Goal: Information Seeking & Learning: Learn about a topic

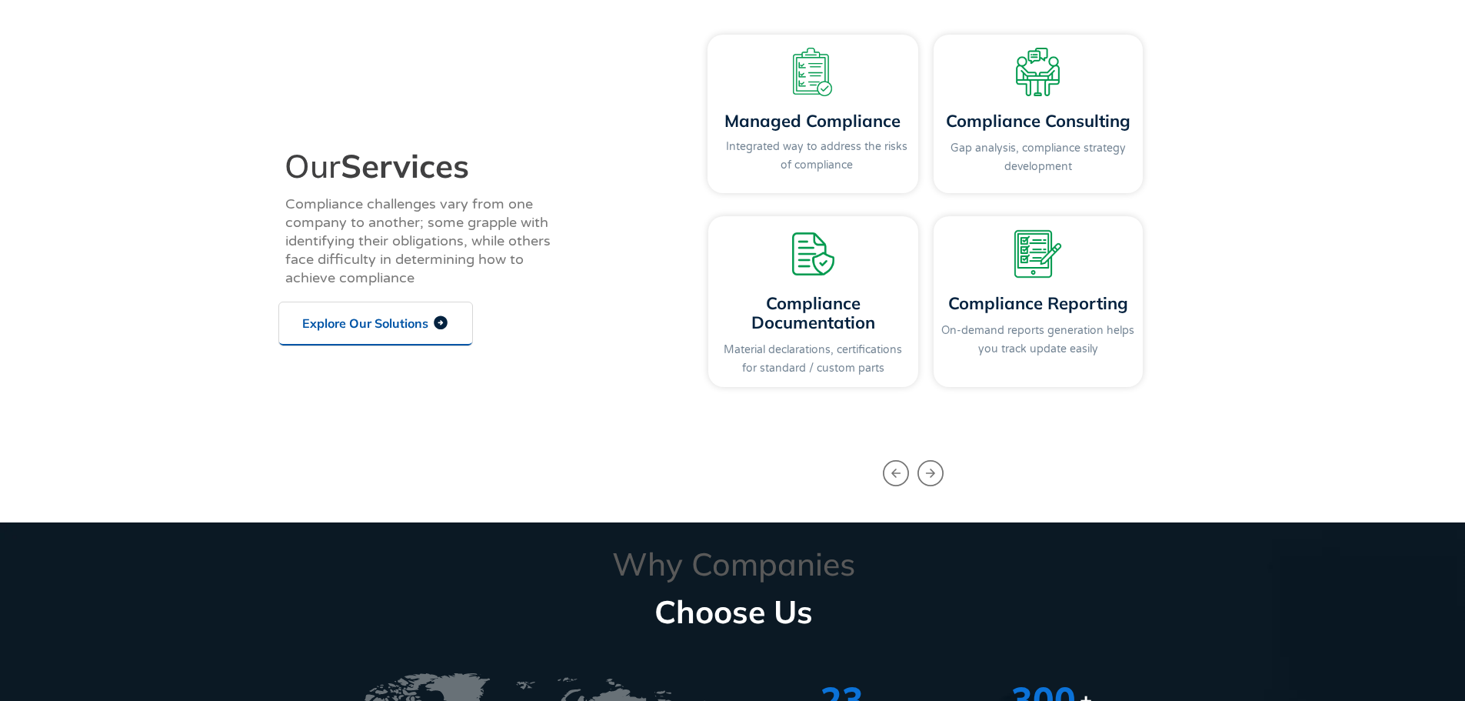
scroll to position [1615, 0]
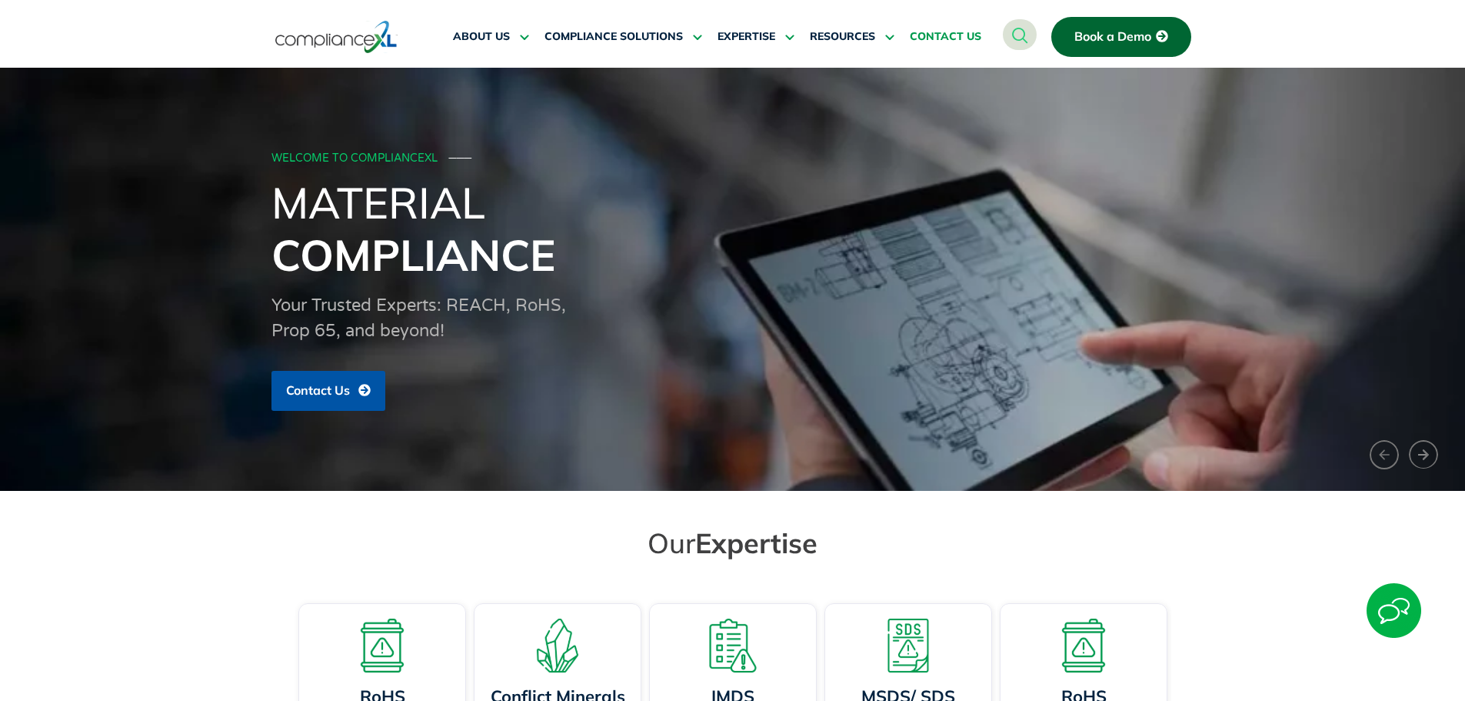
click at [956, 32] on span "CONTACT US" at bounding box center [946, 37] width 72 height 14
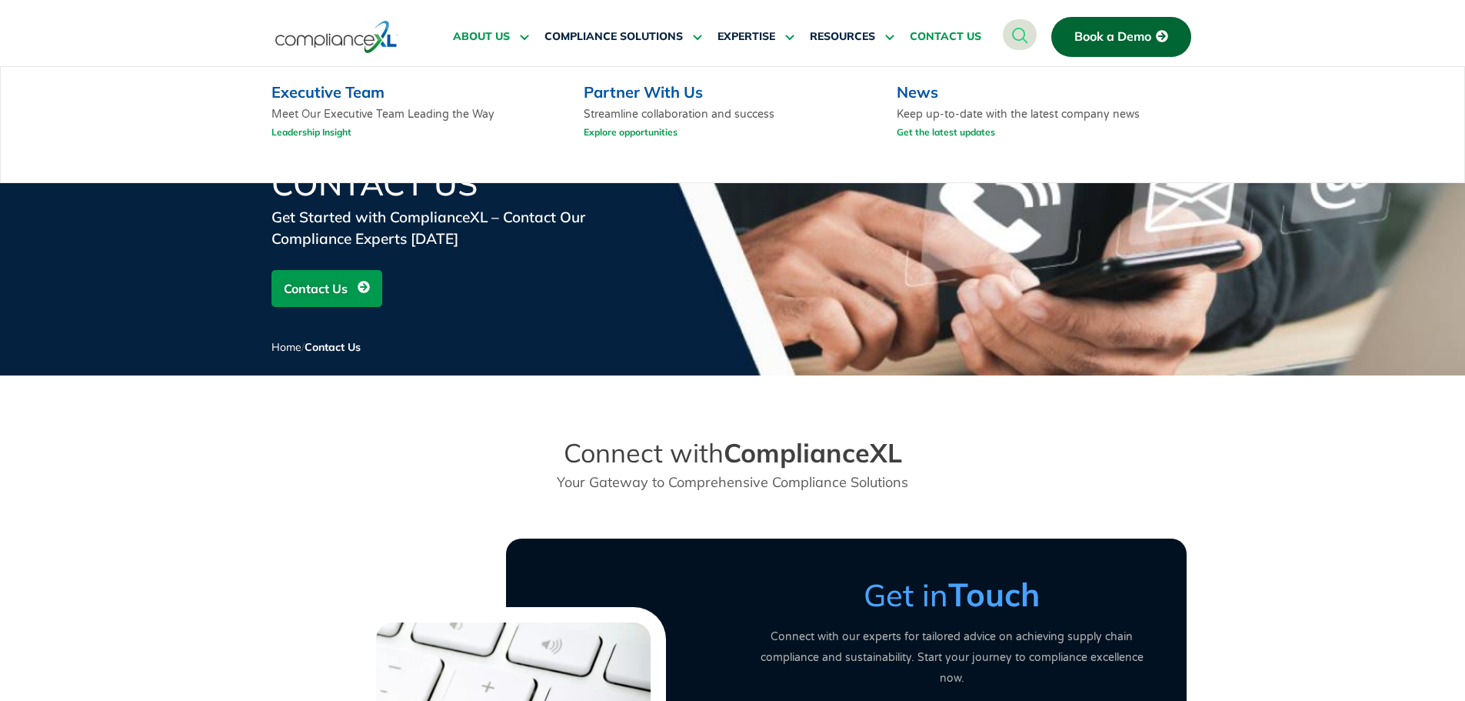
click at [489, 39] on span "ABOUT US" at bounding box center [481, 37] width 57 height 14
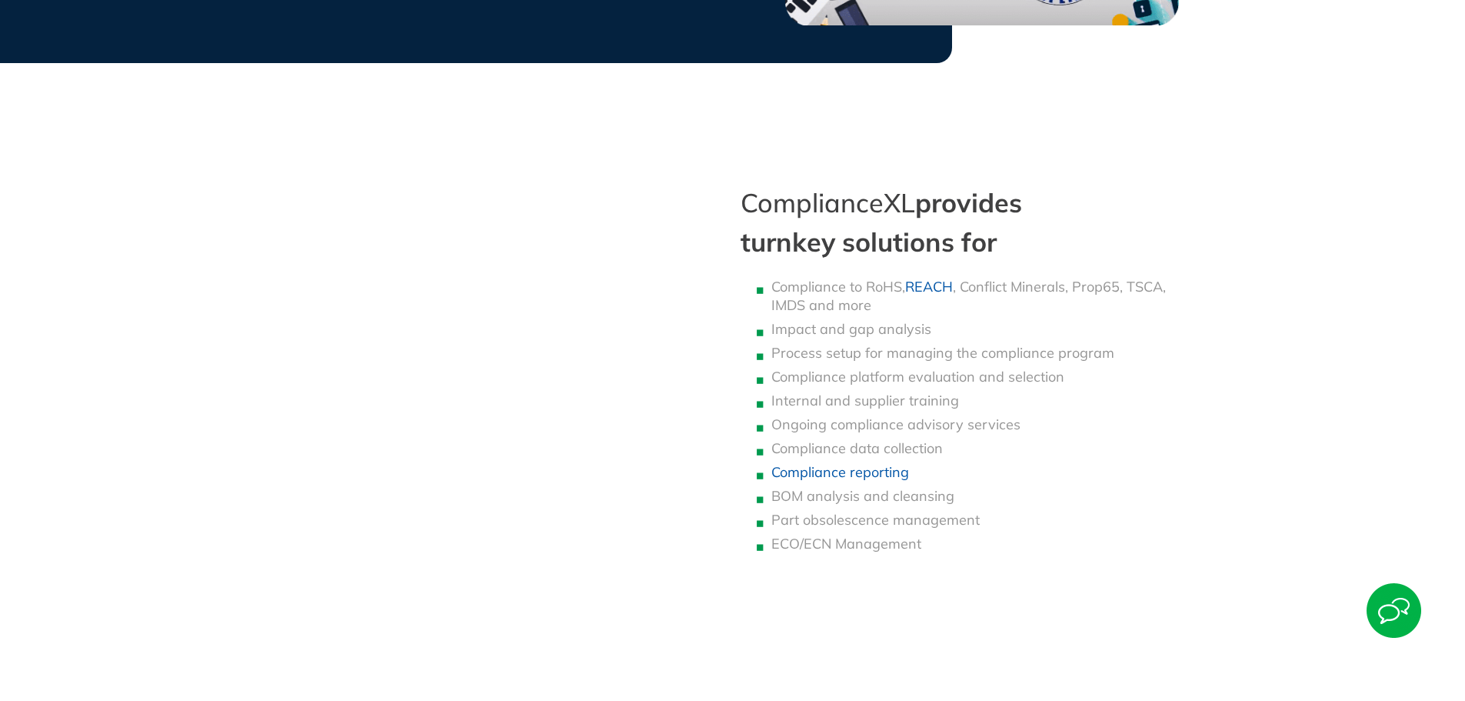
scroll to position [1154, 0]
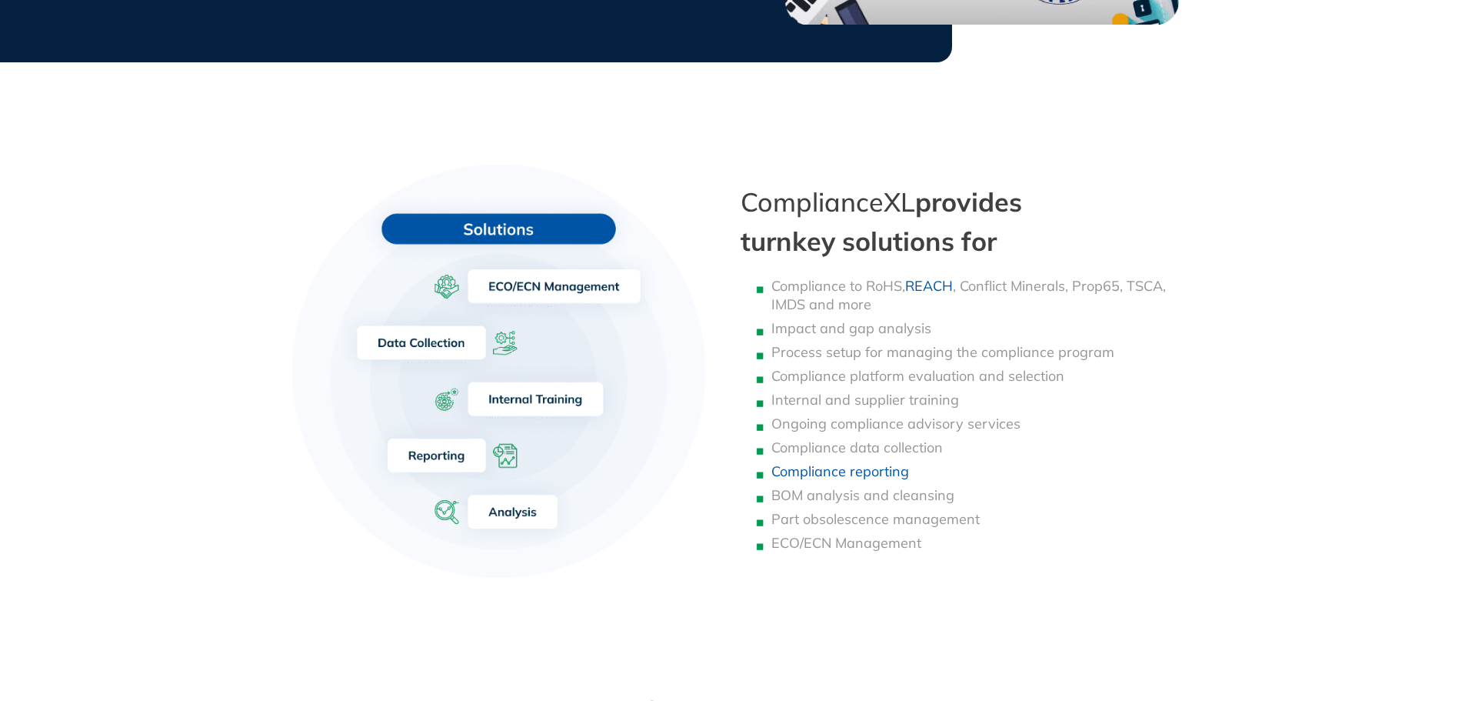
click at [747, 197] on h2 "ComplianceXL provides turnkey solutions for" at bounding box center [964, 221] width 446 height 78
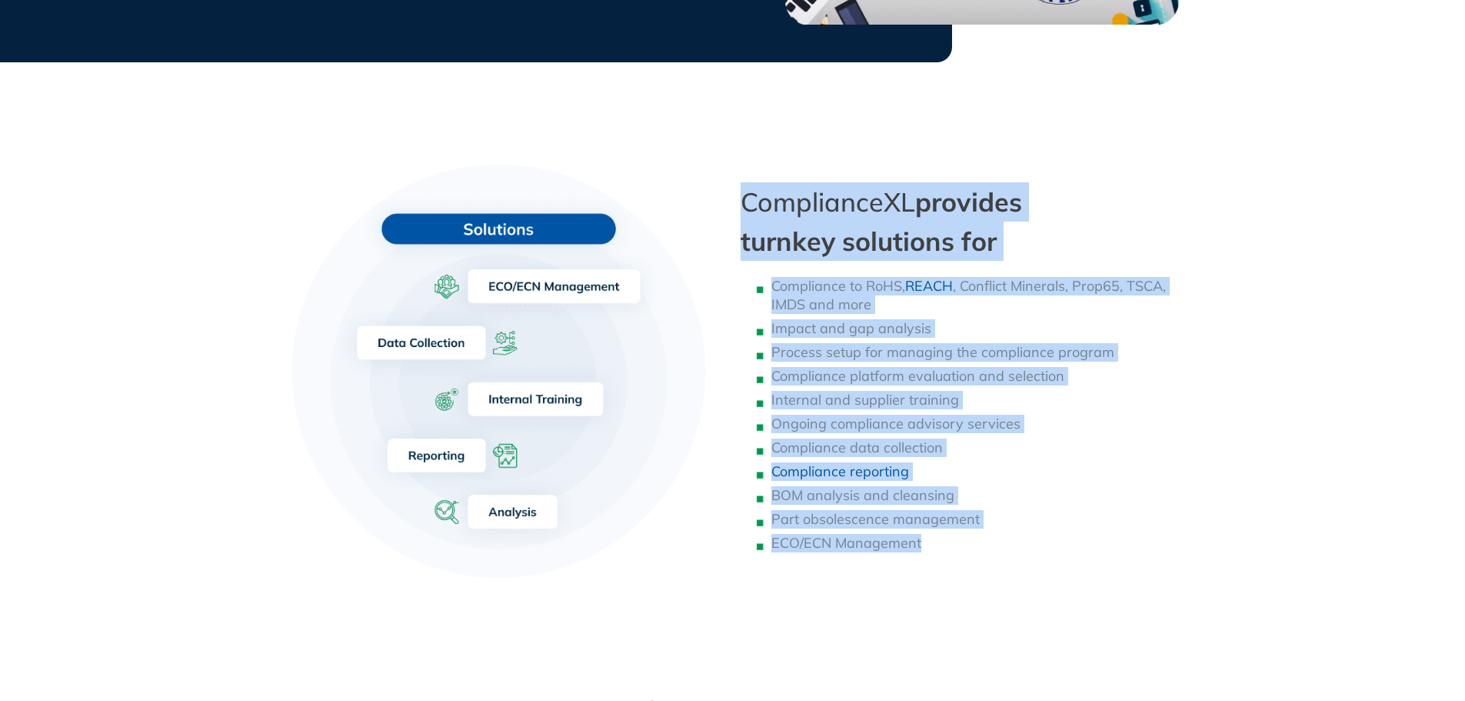
drag, startPoint x: 747, startPoint y: 201, endPoint x: 1097, endPoint y: 541, distance: 488.4
click at [1097, 541] on div "ComplianceXL provides turnkey solutions for Compliance to RoHS, REACH , Conflic…" at bounding box center [963, 373] width 461 height 469
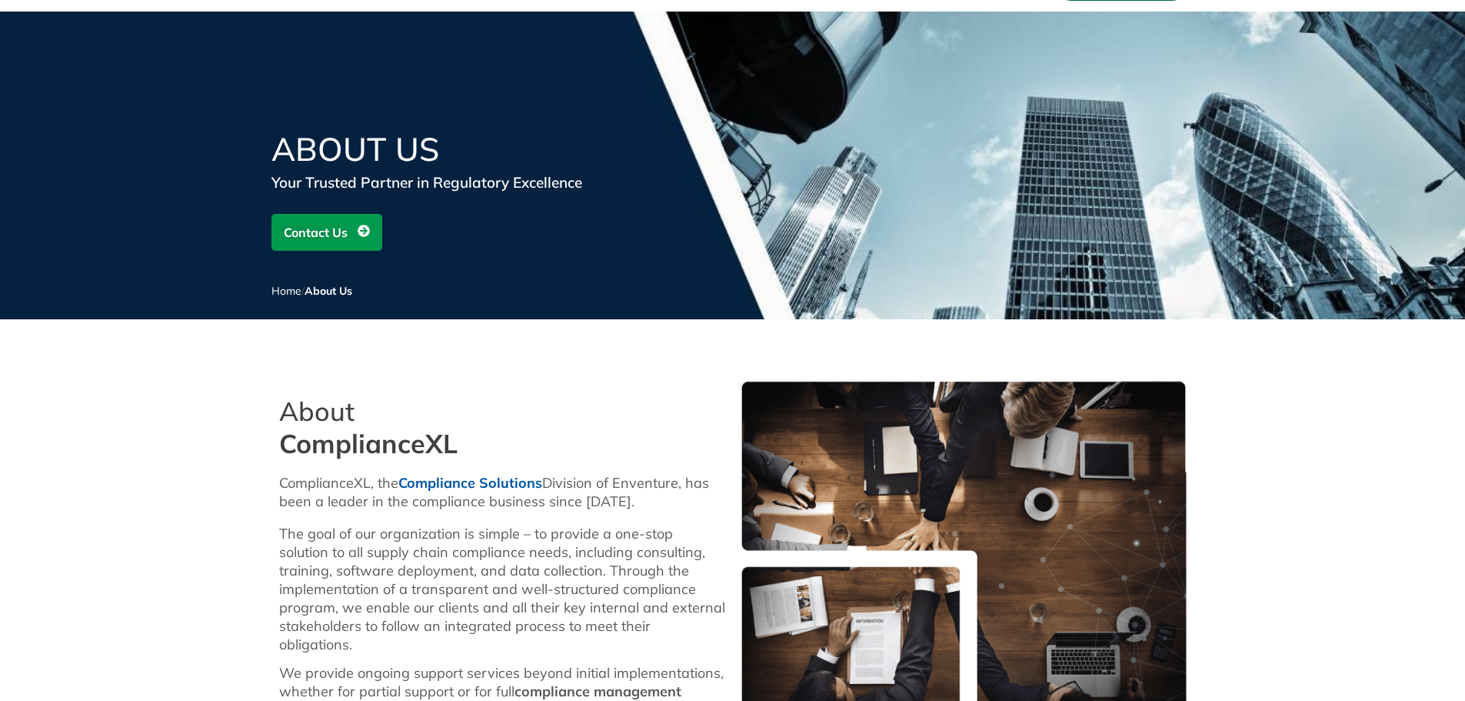
scroll to position [0, 0]
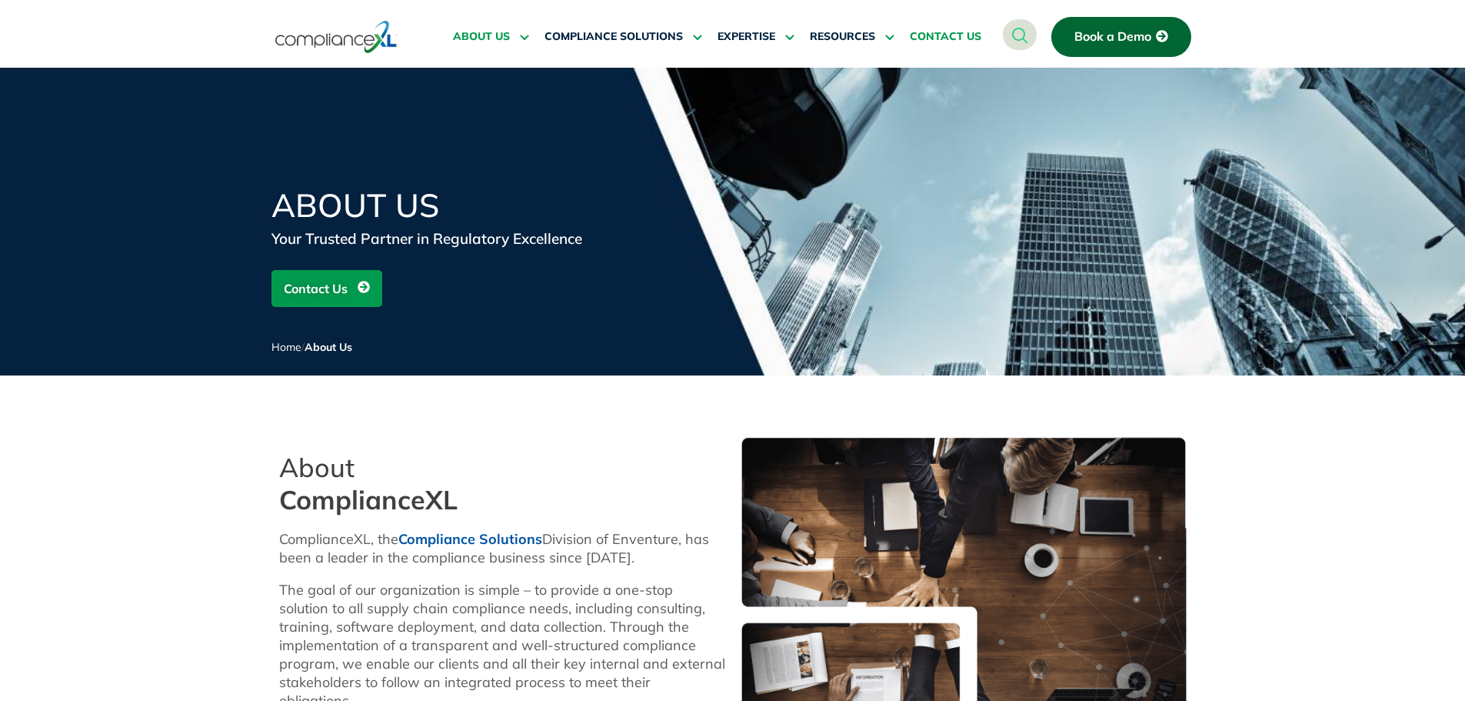
click at [941, 31] on span "CONTACT US" at bounding box center [946, 37] width 72 height 14
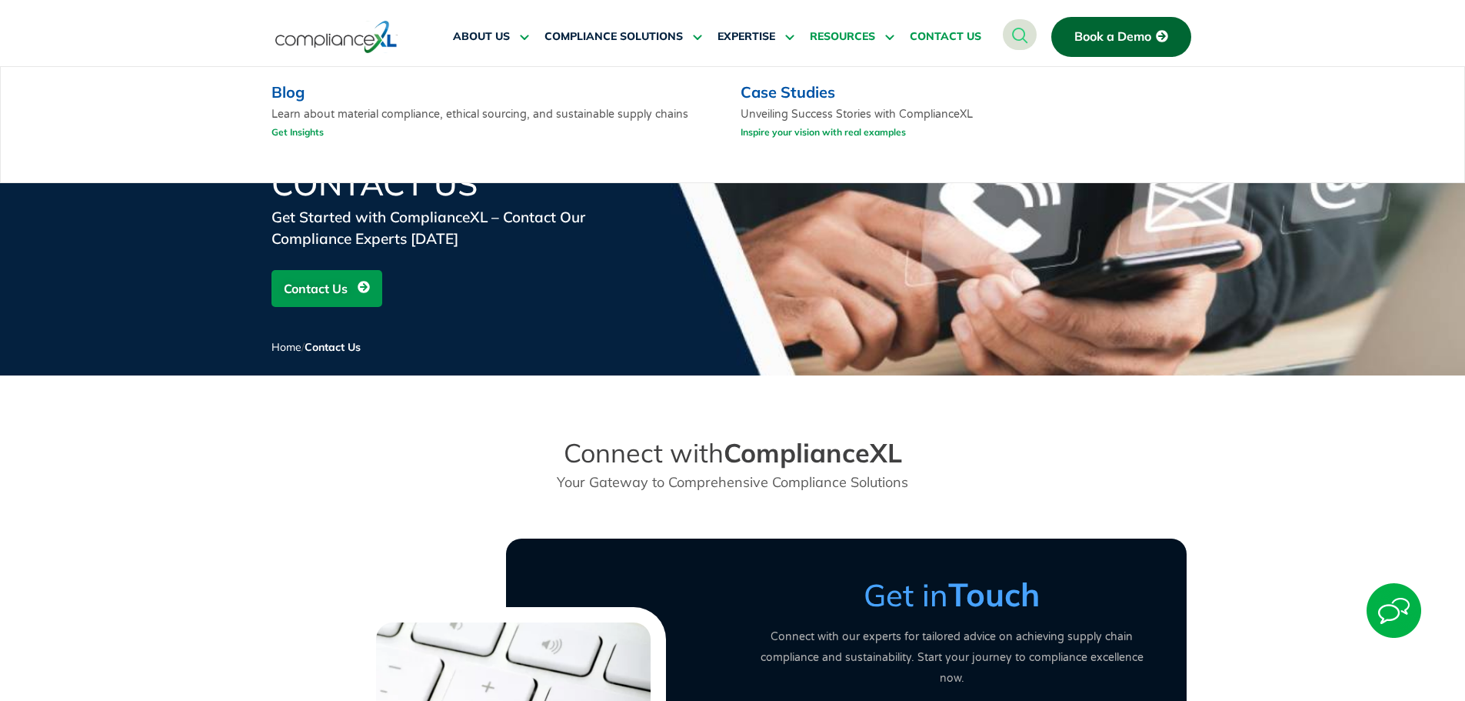
click at [847, 41] on span "RESOURCES" at bounding box center [842, 37] width 65 height 14
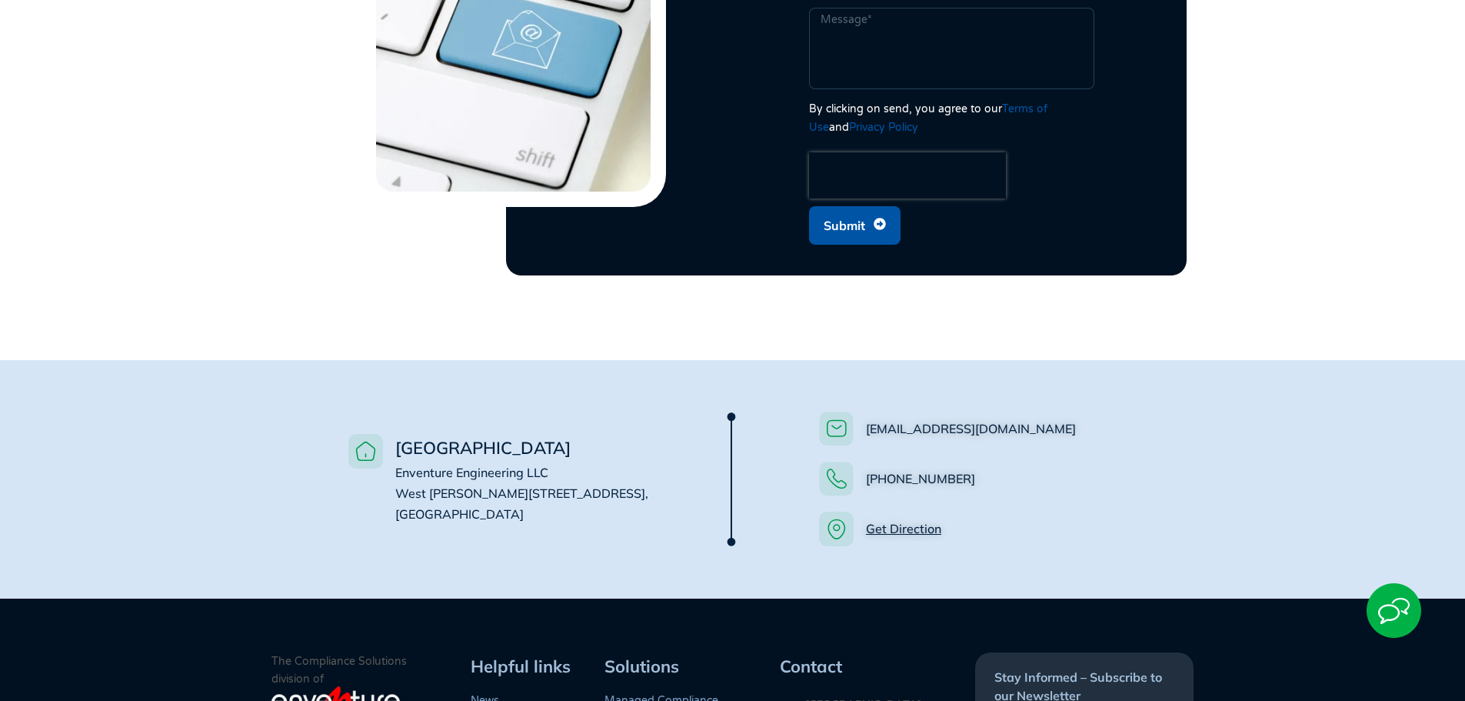
scroll to position [1124, 0]
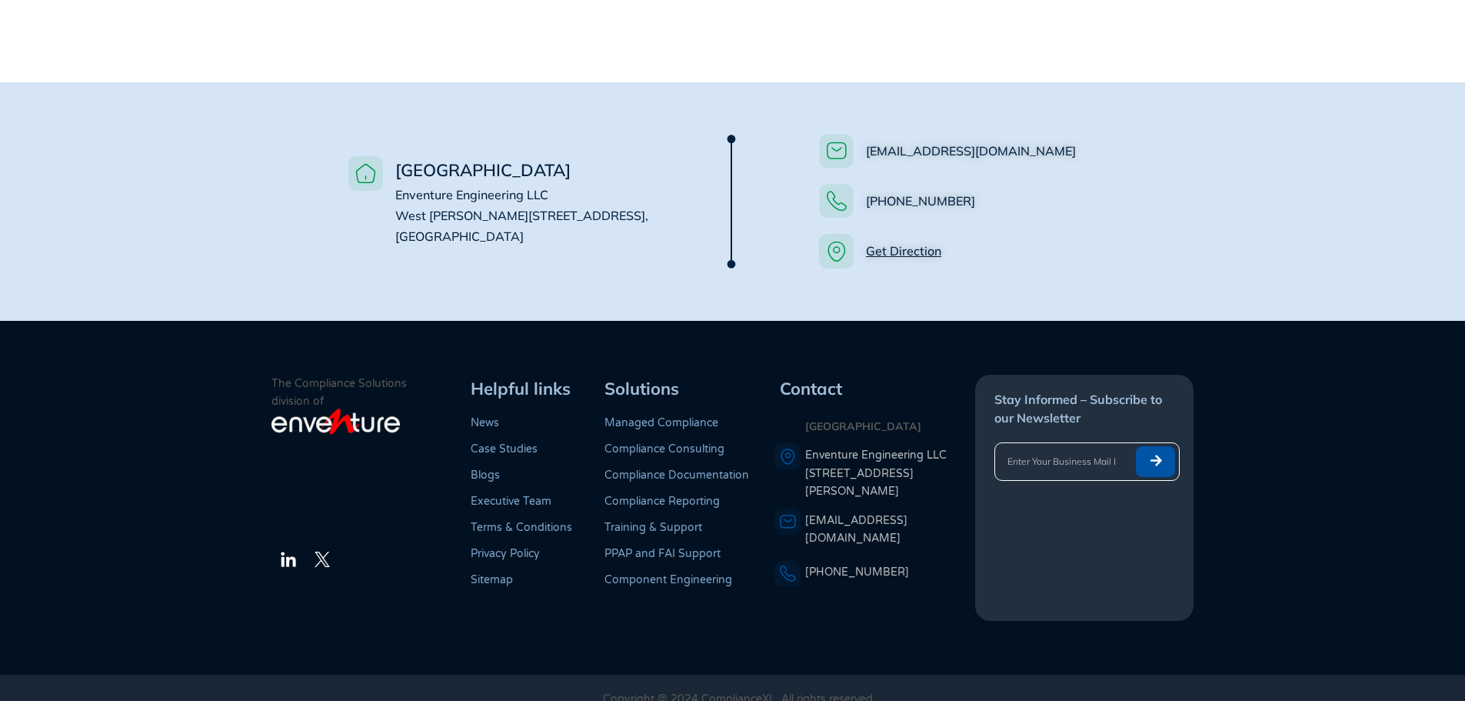
click at [685, 416] on link "Managed Compliance" at bounding box center [661, 422] width 114 height 13
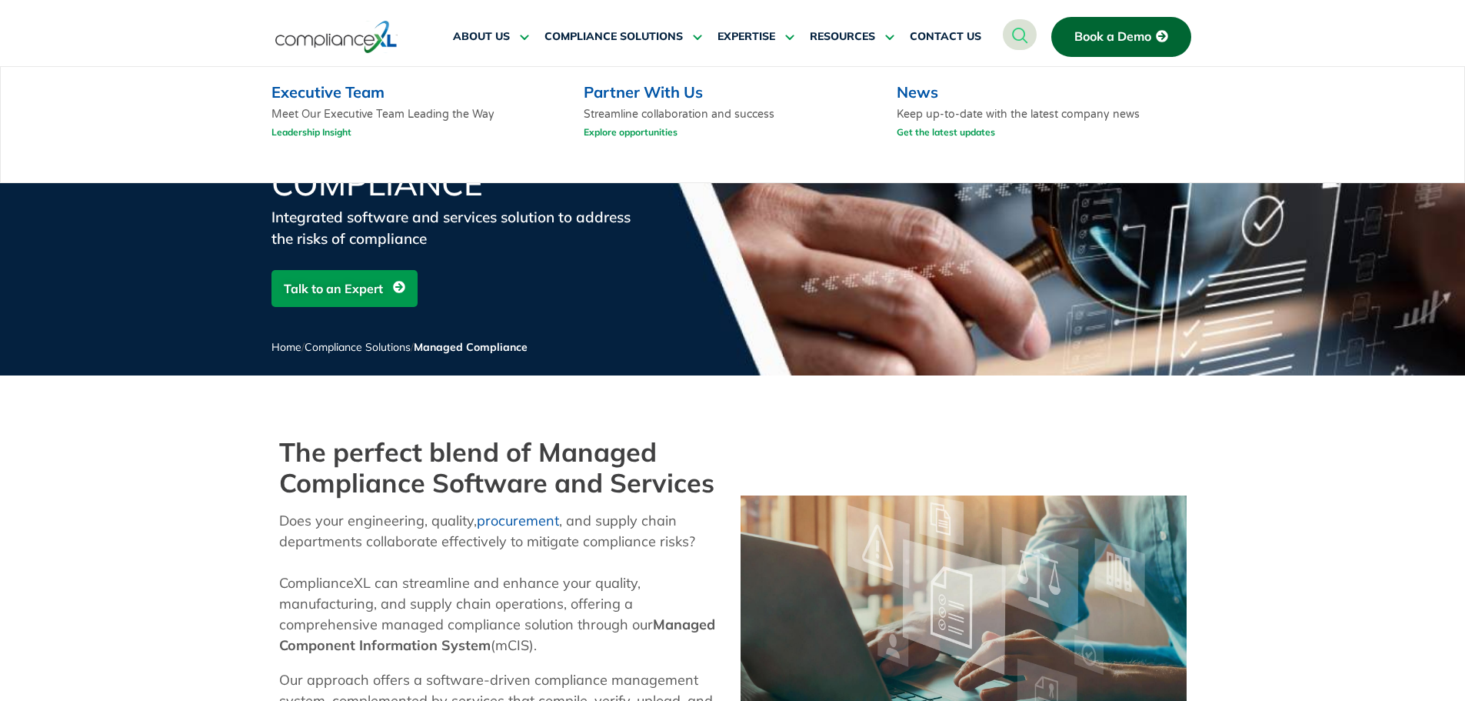
click at [664, 95] on link "Partner With Us" at bounding box center [643, 91] width 119 height 19
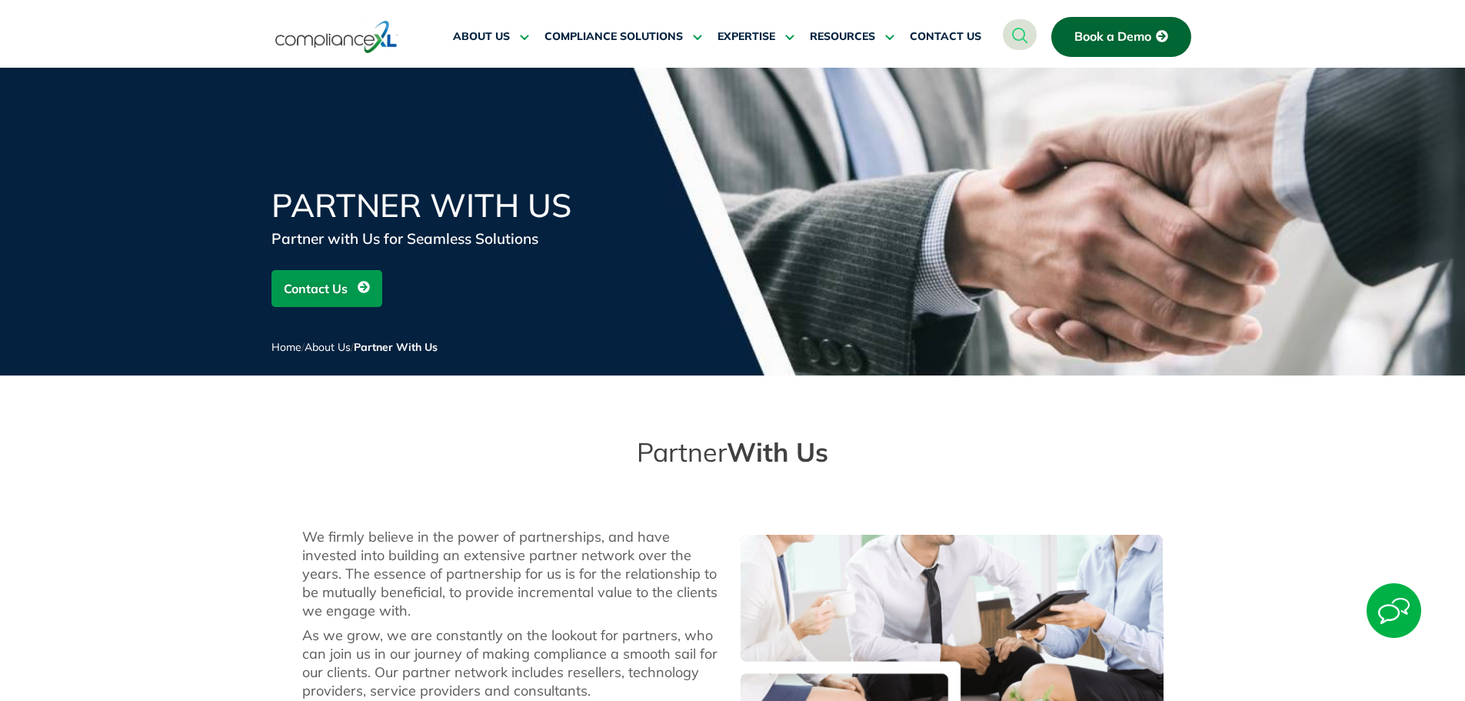
click at [368, 46] on img at bounding box center [336, 36] width 122 height 35
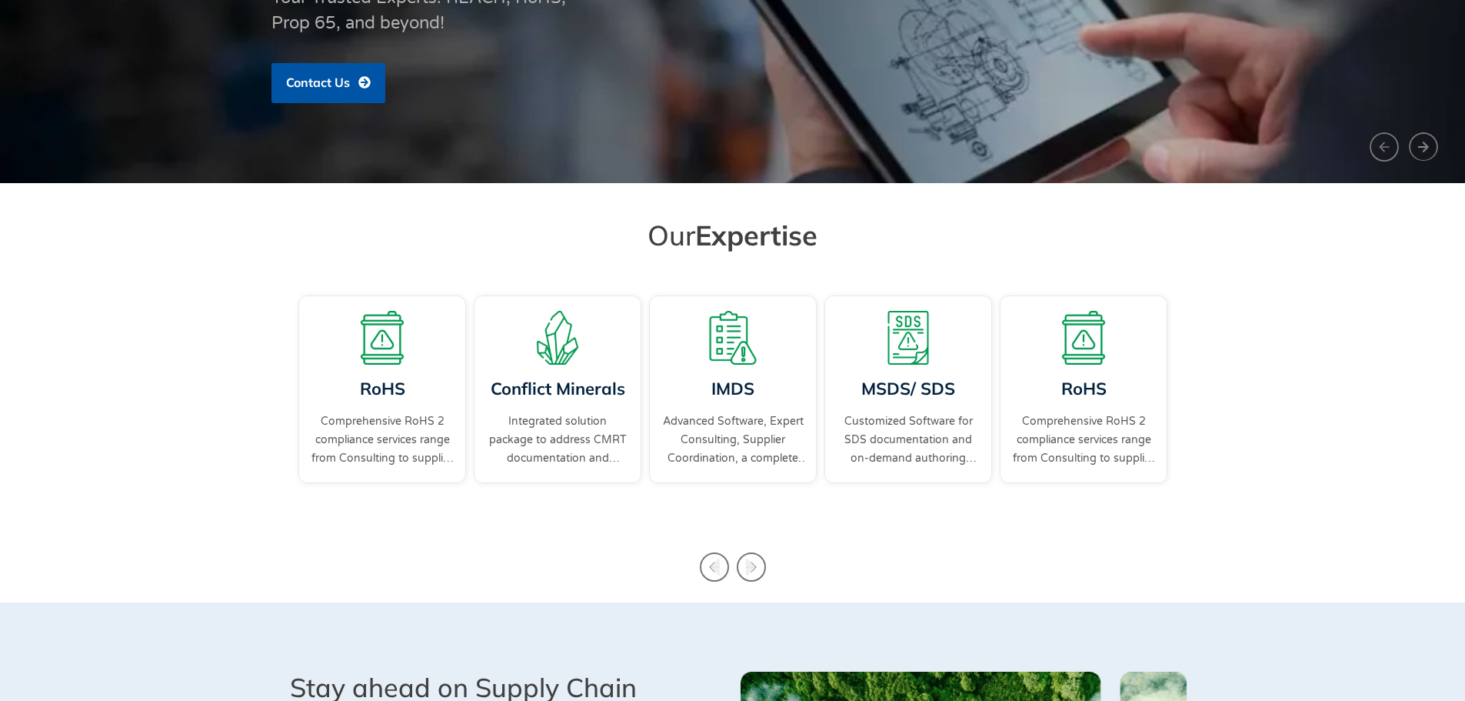
scroll to position [385, 0]
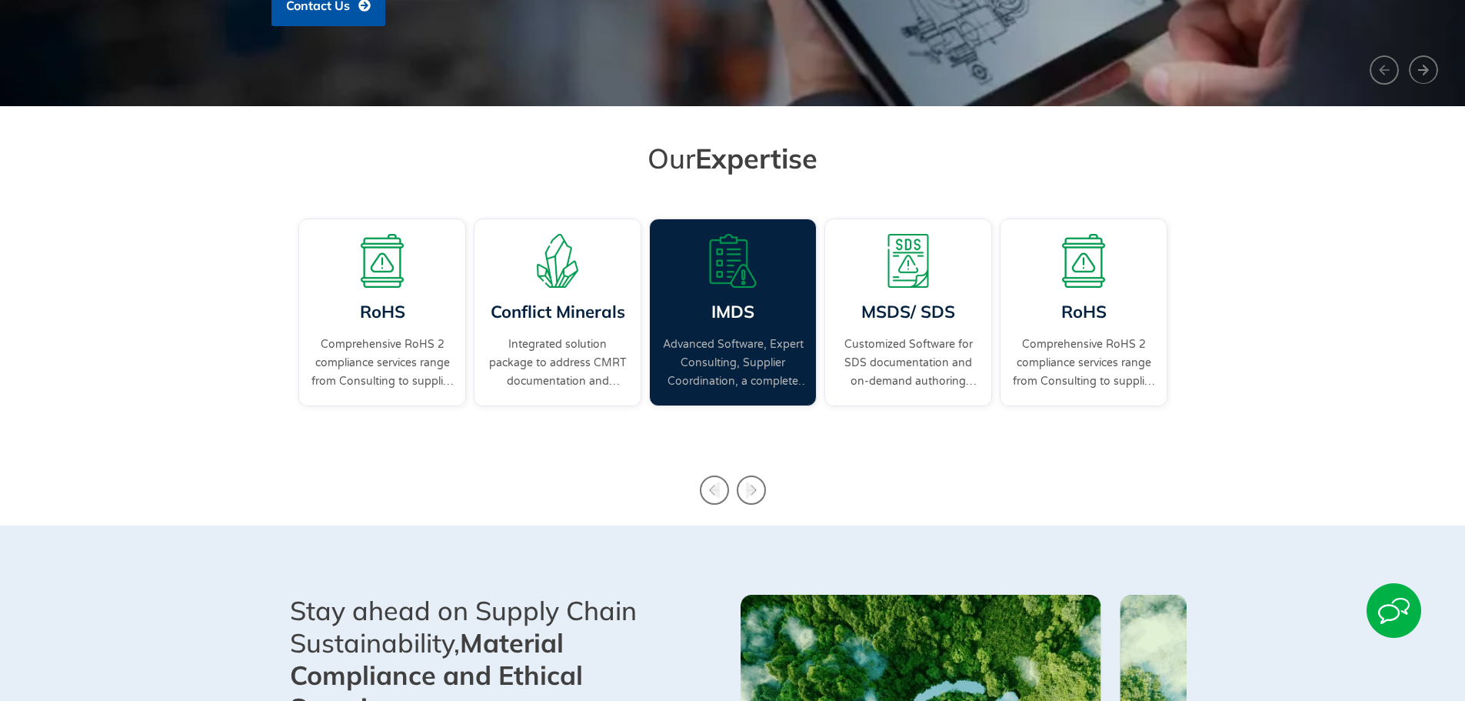
click at [730, 258] on img "3 / 4" at bounding box center [733, 261] width 54 height 54
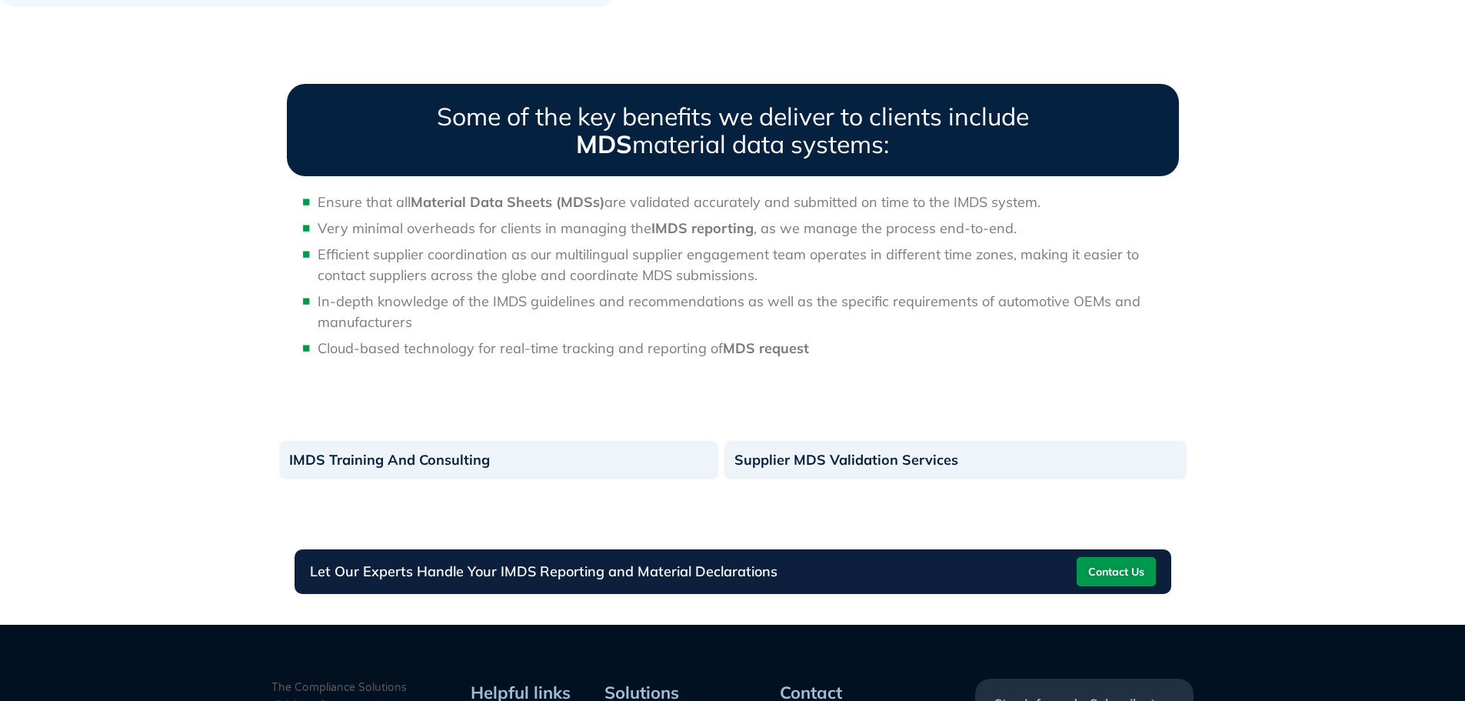
scroll to position [1814, 0]
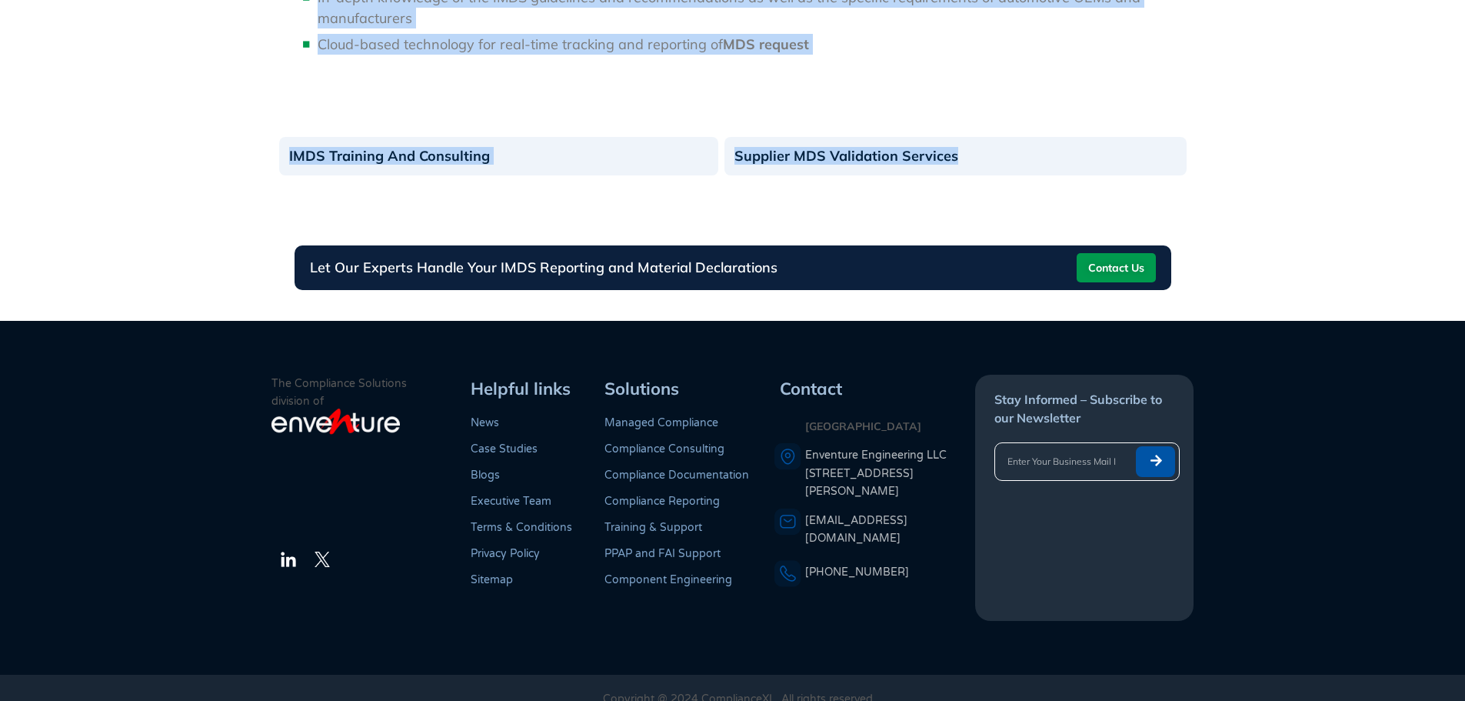
drag, startPoint x: 564, startPoint y: 395, endPoint x: 1051, endPoint y: 106, distance: 566.2
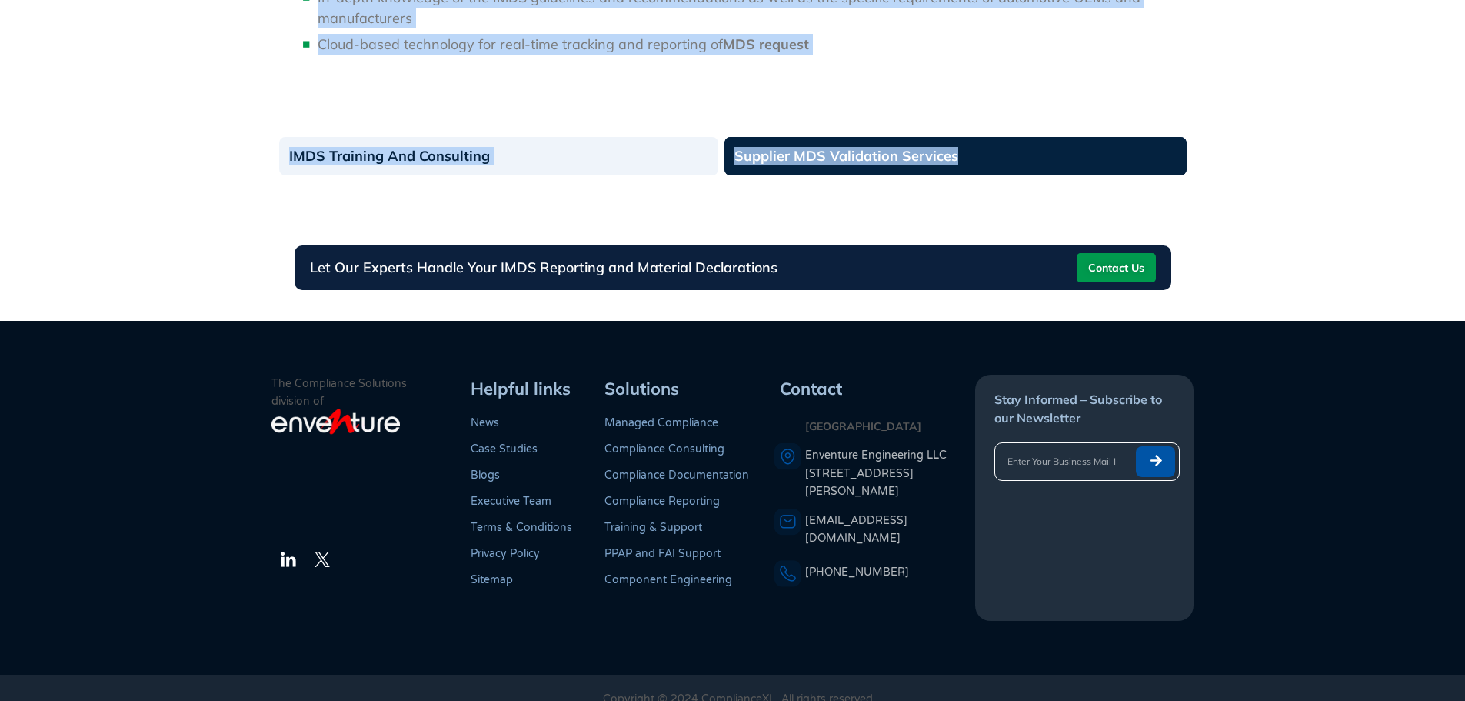
copy div "IMDS Compliance Solution IMDS data management is complex and time-consuming, of…"
